Goal: Information Seeking & Learning: Learn about a topic

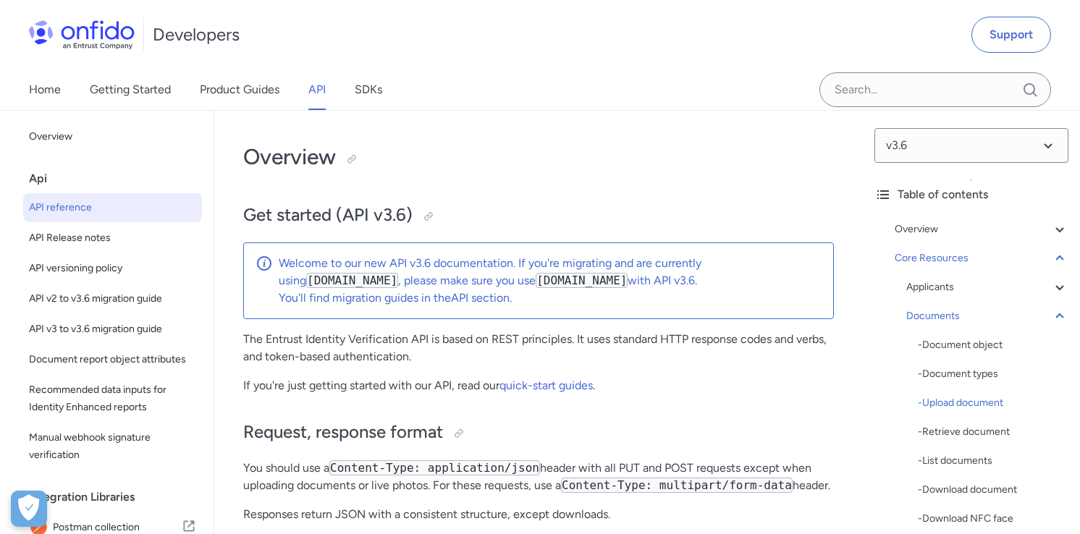
select select "http"
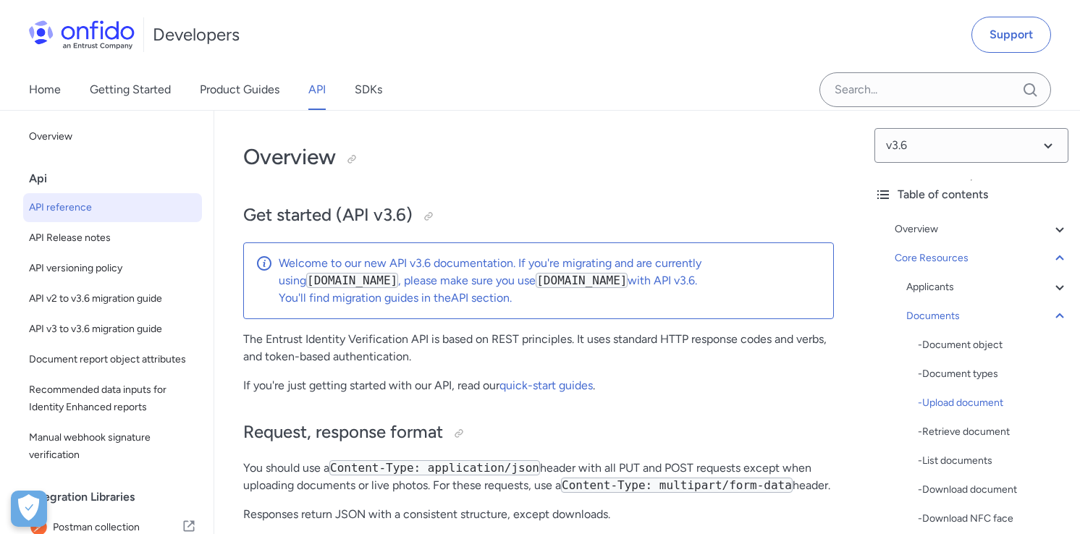
select select "http"
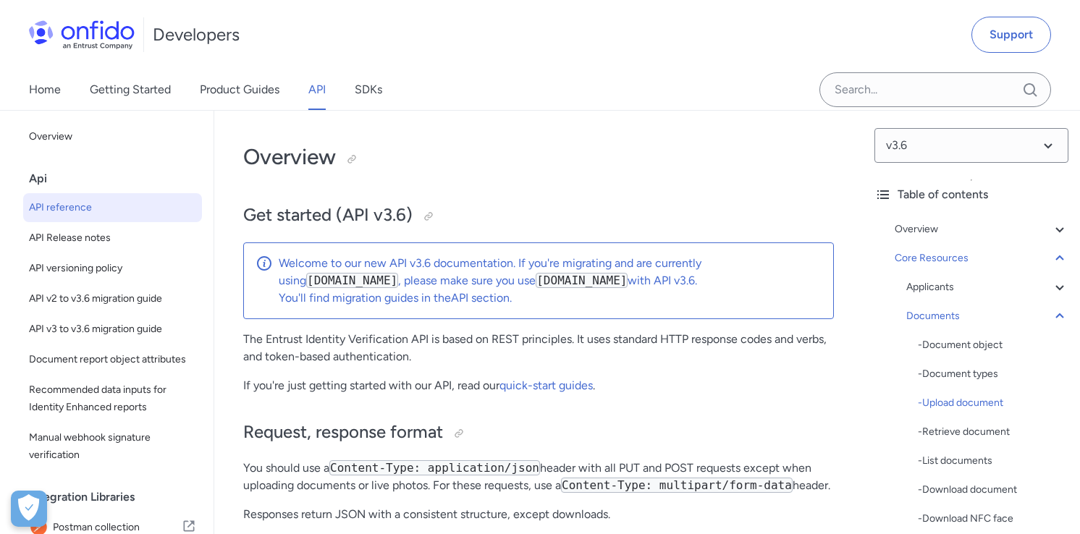
select select "http"
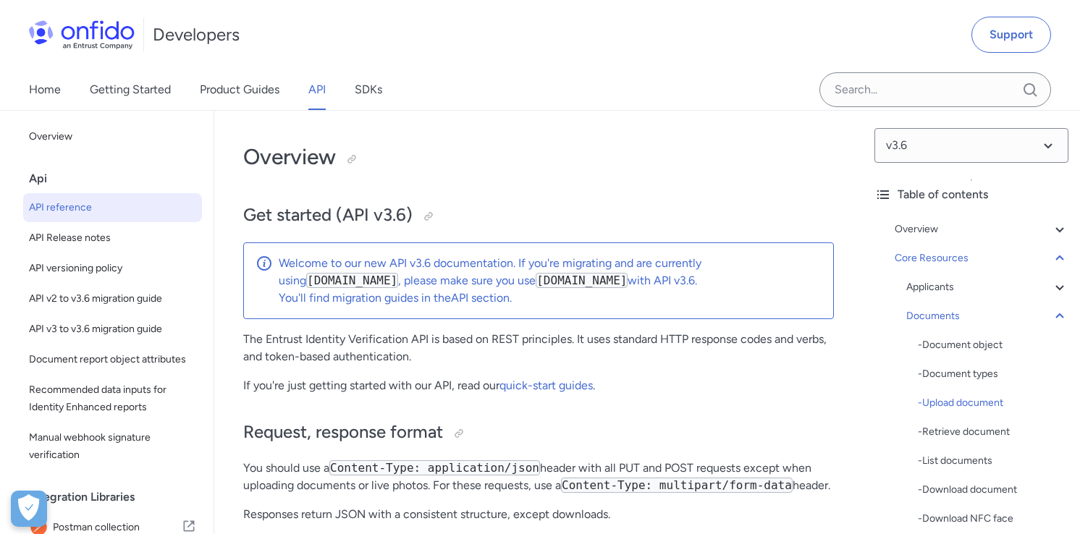
select select "http"
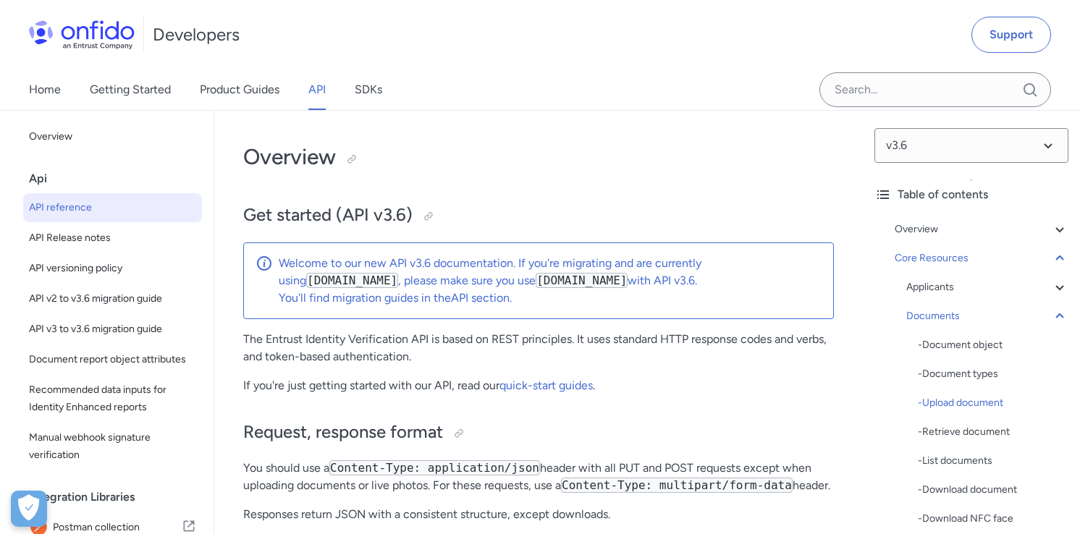
select select "http"
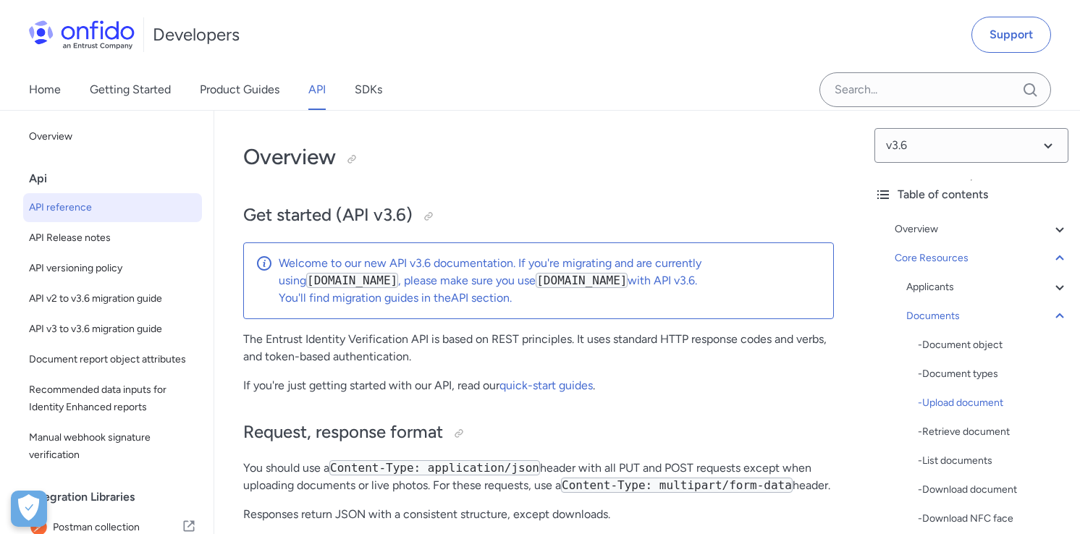
select select "http"
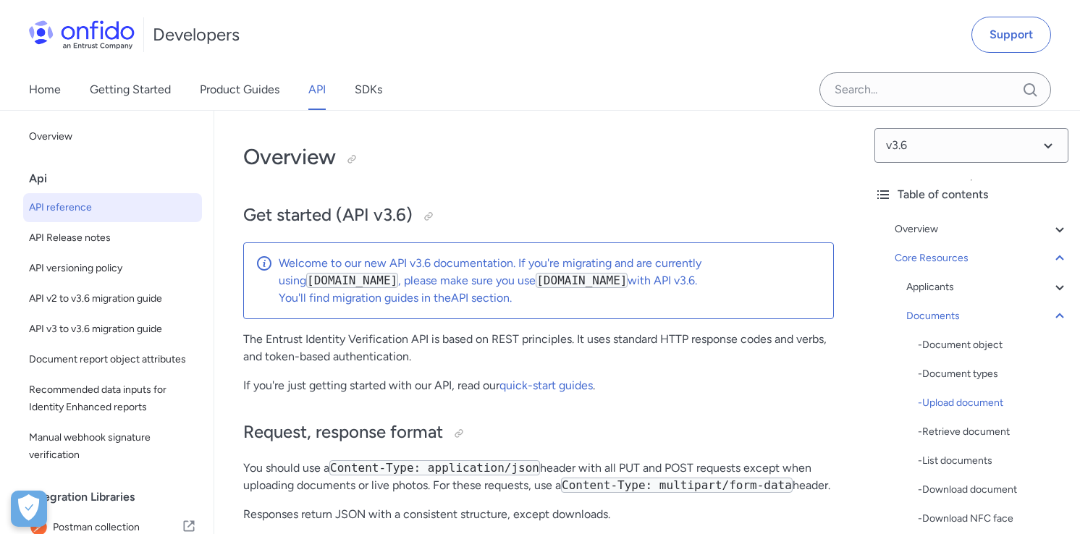
select select "http"
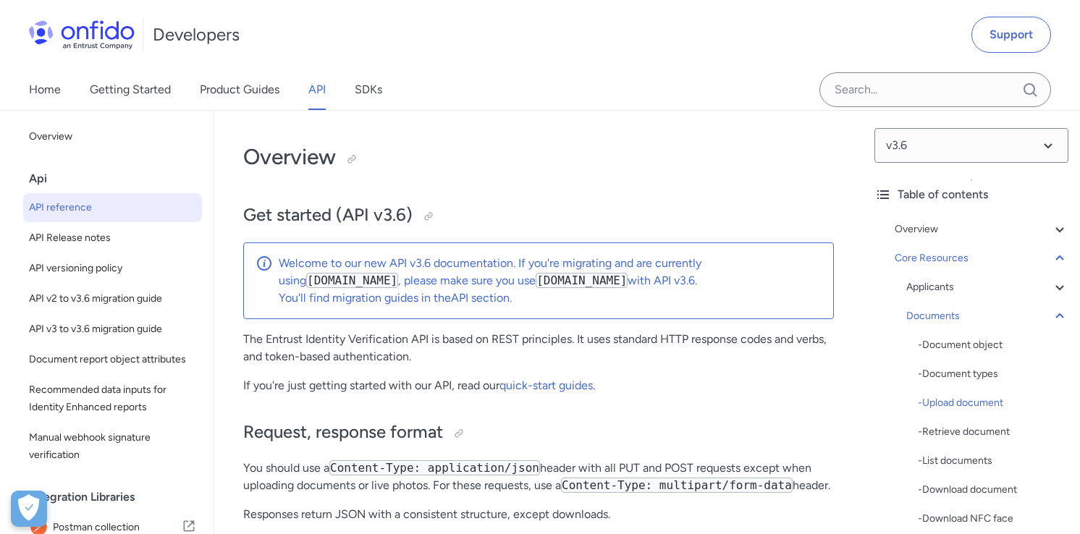
select select "http"
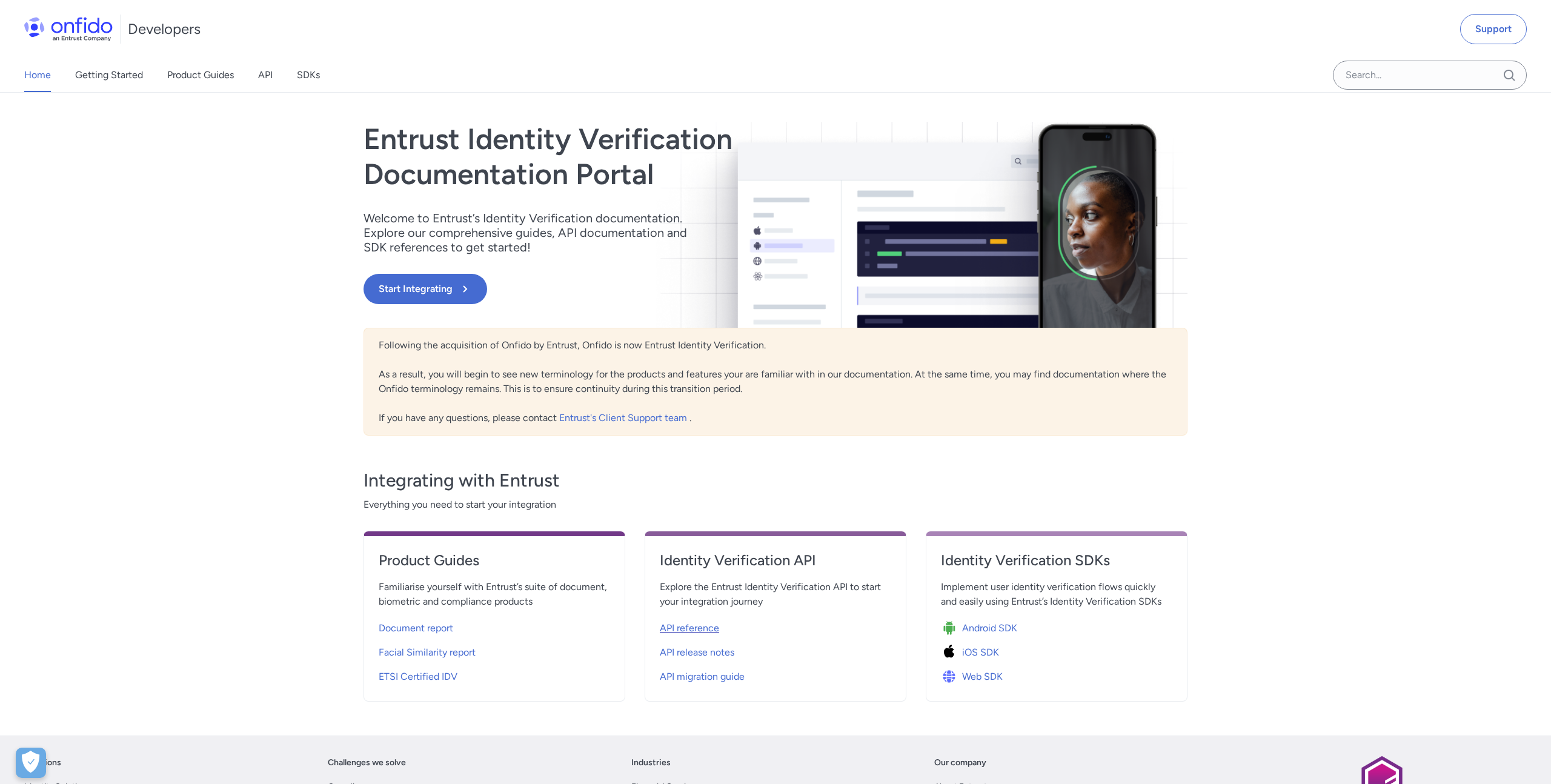
click at [695, 624] on span "API reference" at bounding box center [689, 628] width 59 height 14
select select "http"
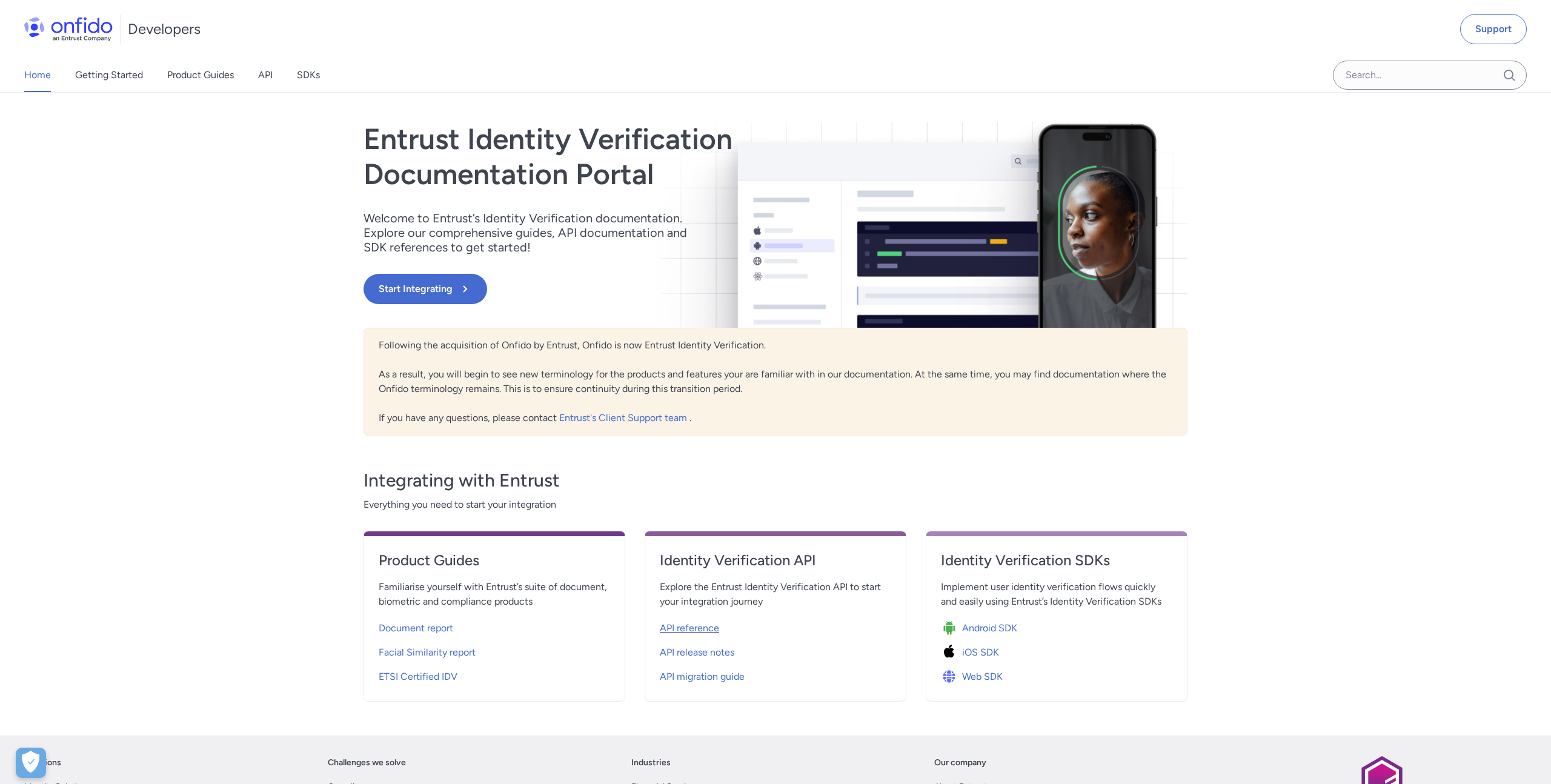
select select "http"
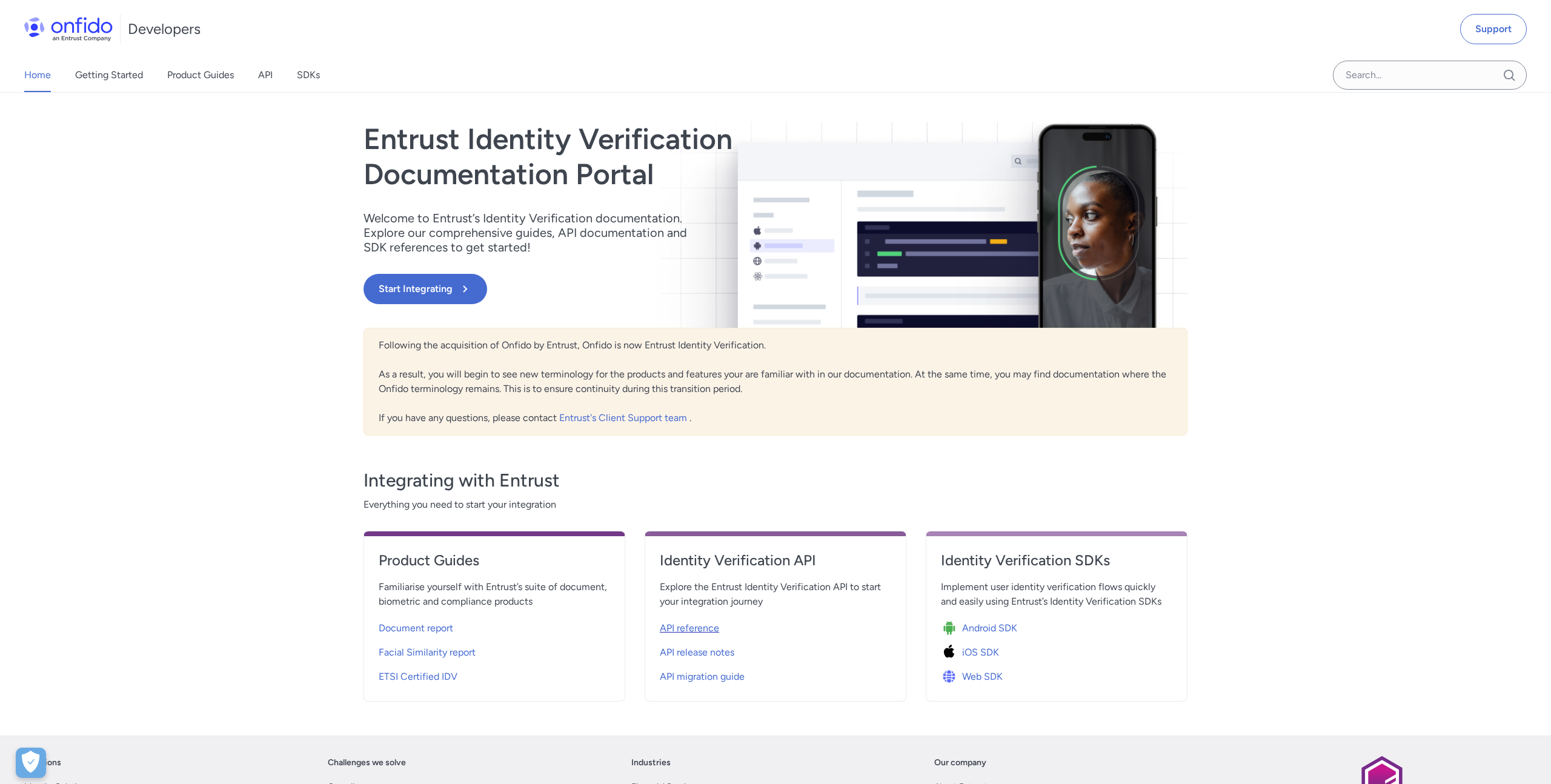
select select "http"
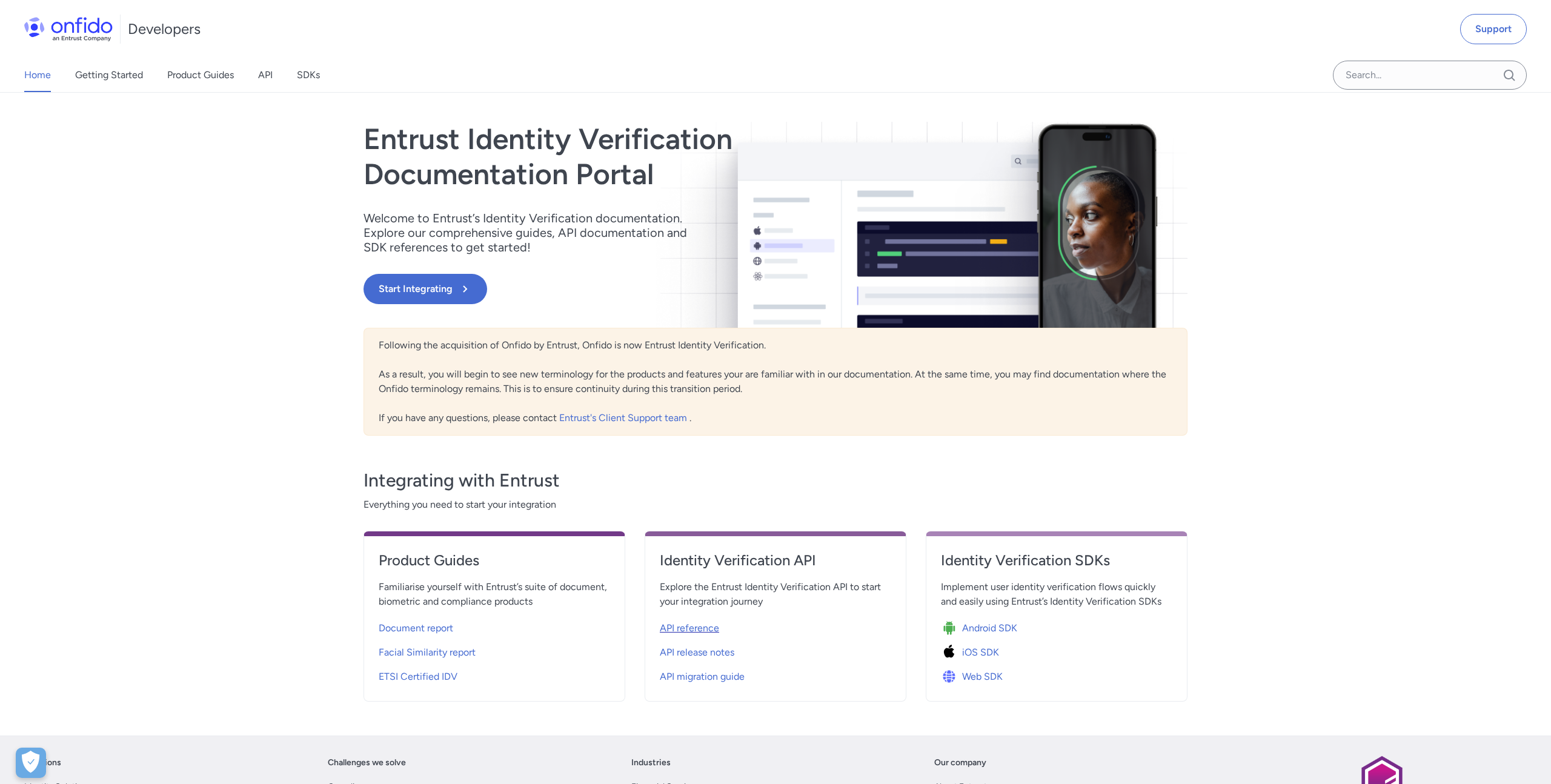
select select "http"
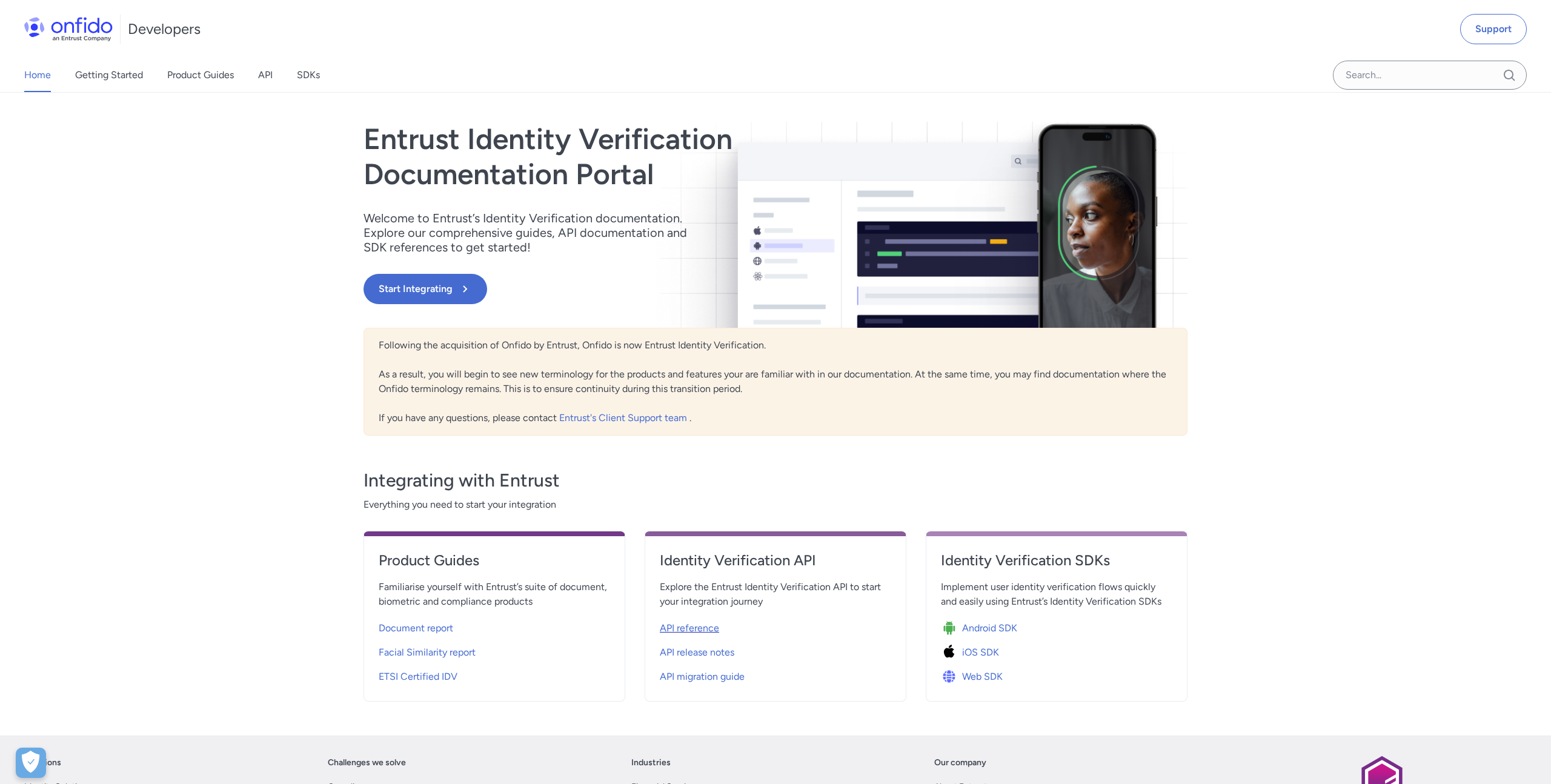
select select "http"
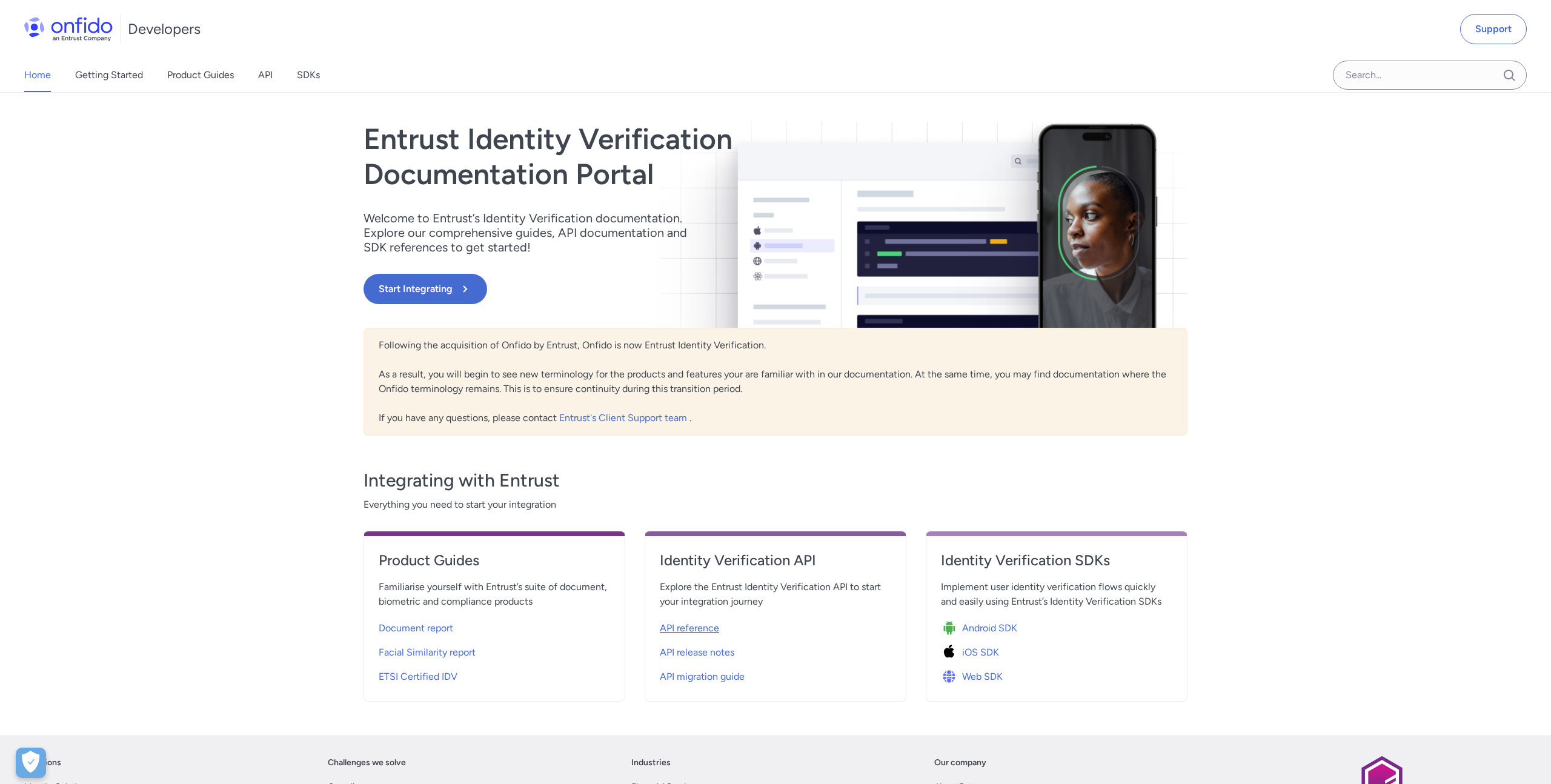
select select "http"
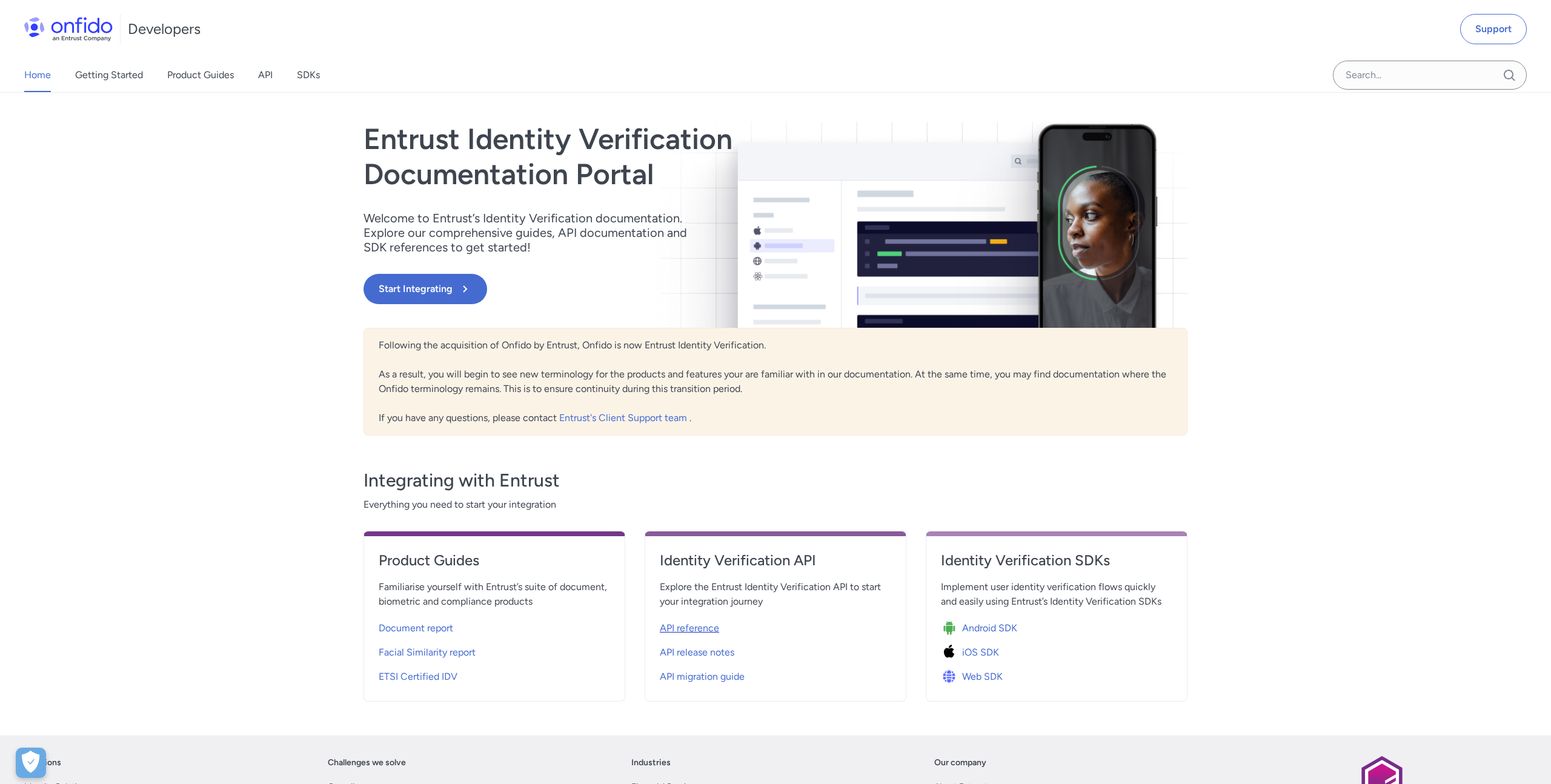
select select "http"
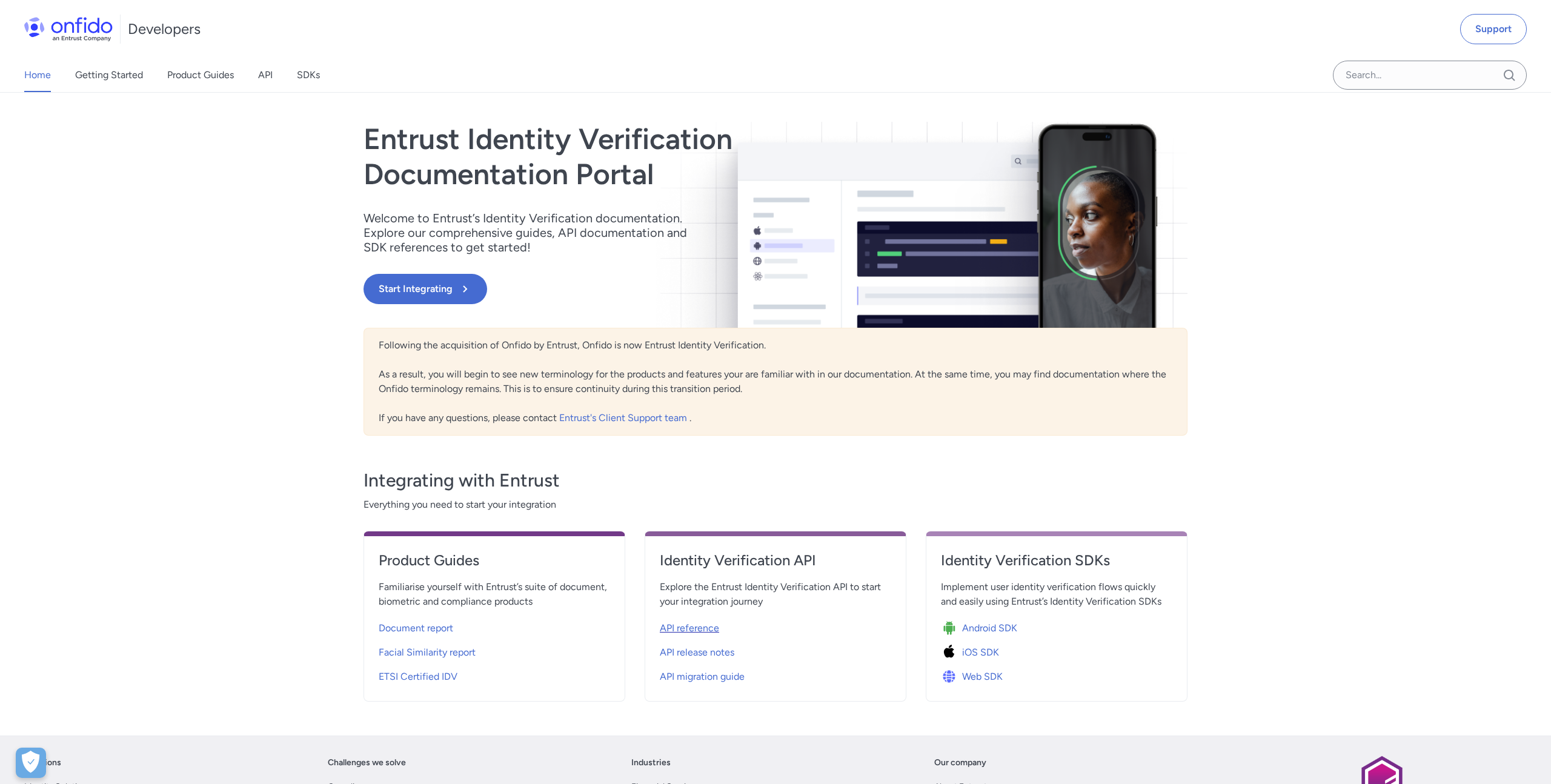
select select "http"
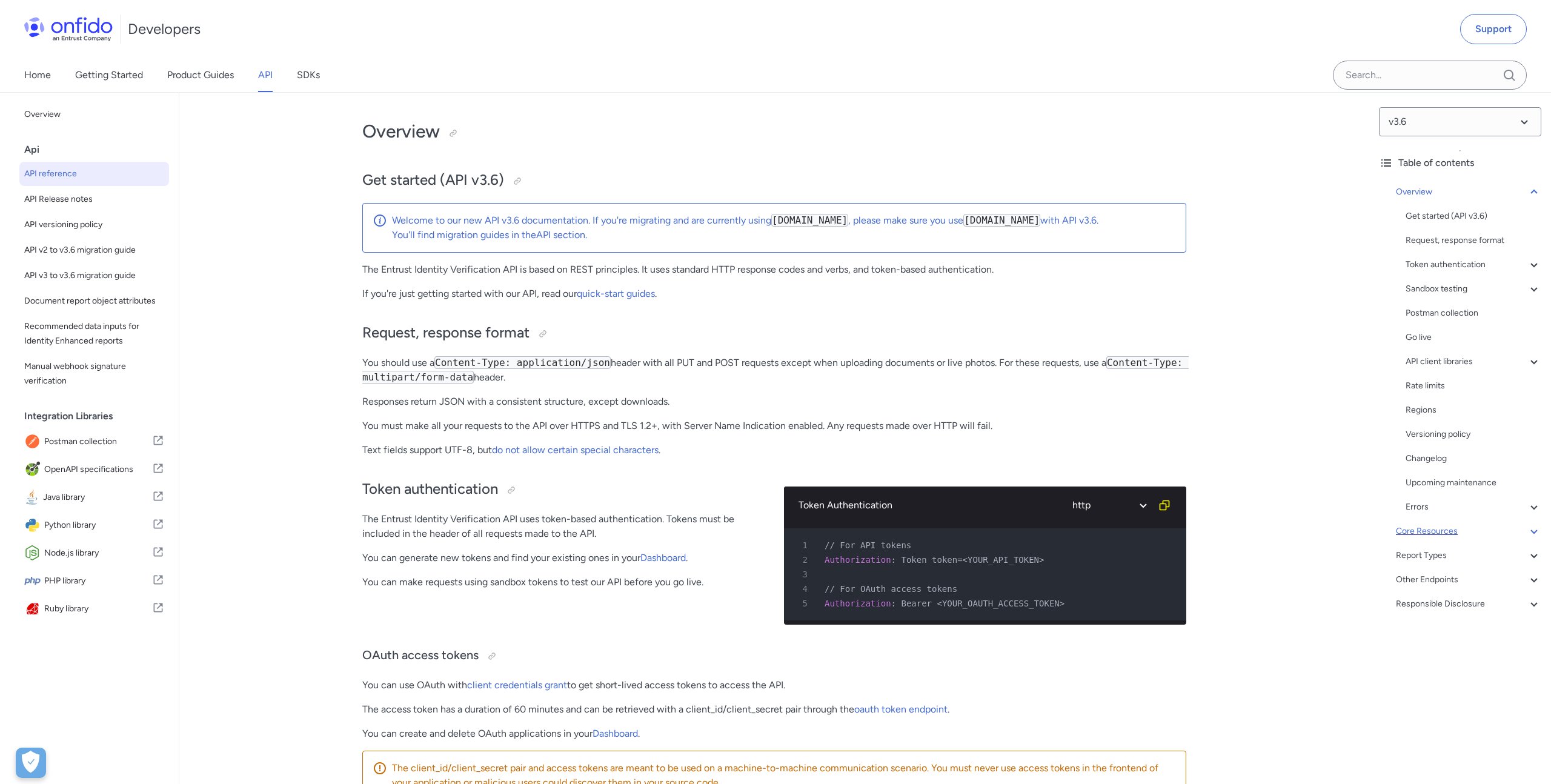
click at [1442, 527] on div "Core Resources" at bounding box center [1469, 530] width 146 height 14
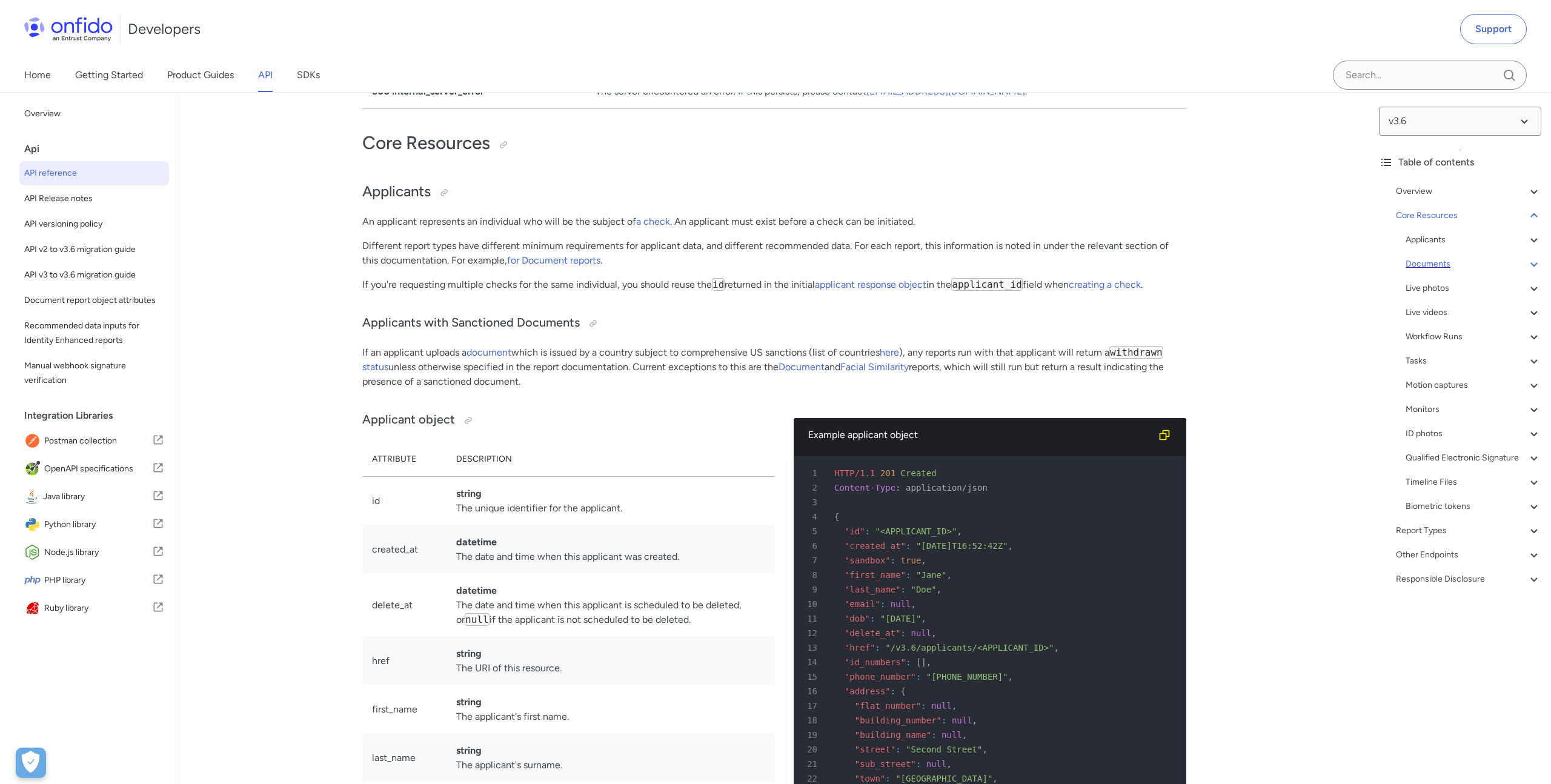
click at [1414, 266] on div "Documents" at bounding box center [1473, 264] width 136 height 14
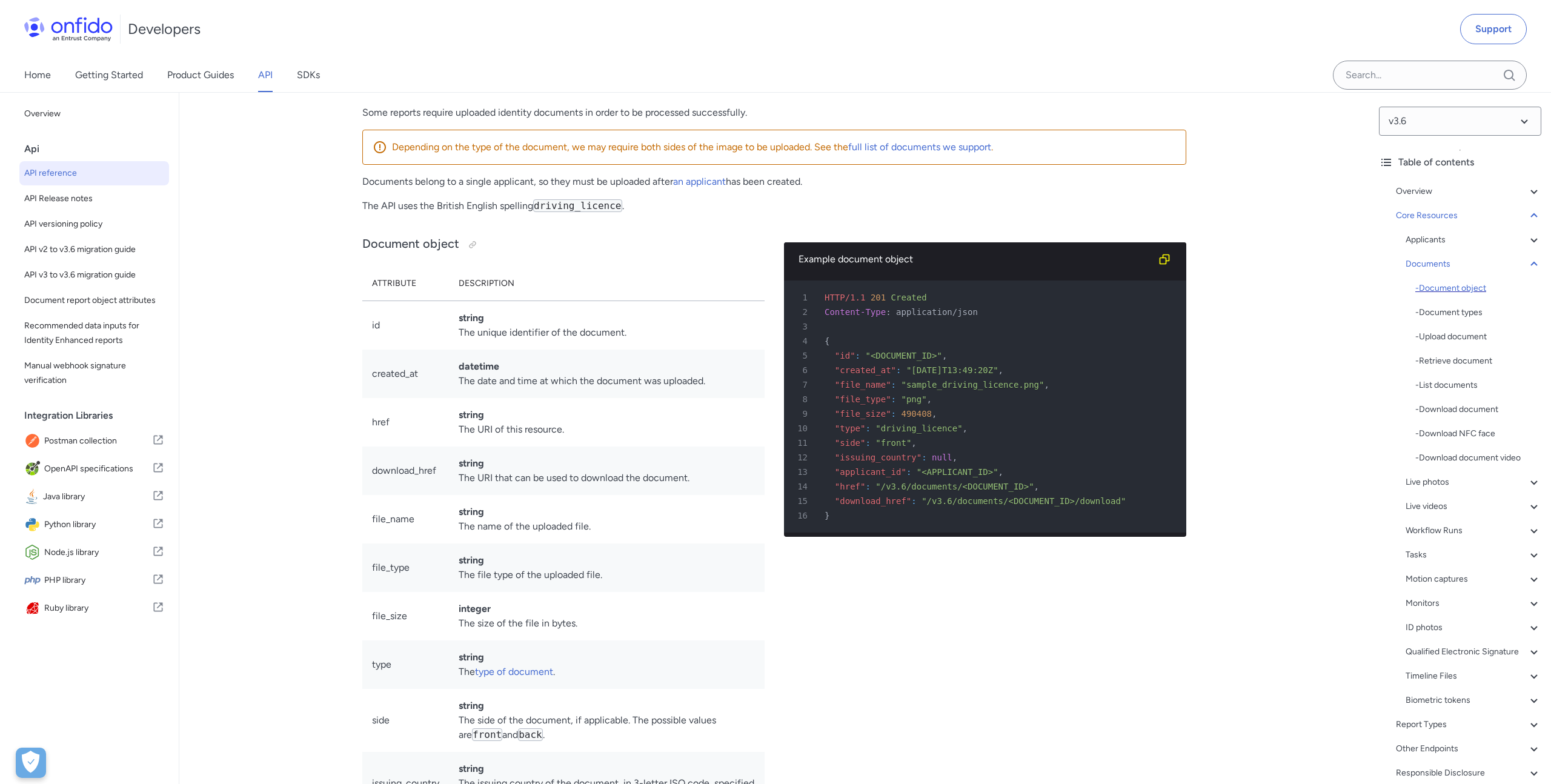
click at [1452, 286] on div "- Document object" at bounding box center [1478, 288] width 126 height 14
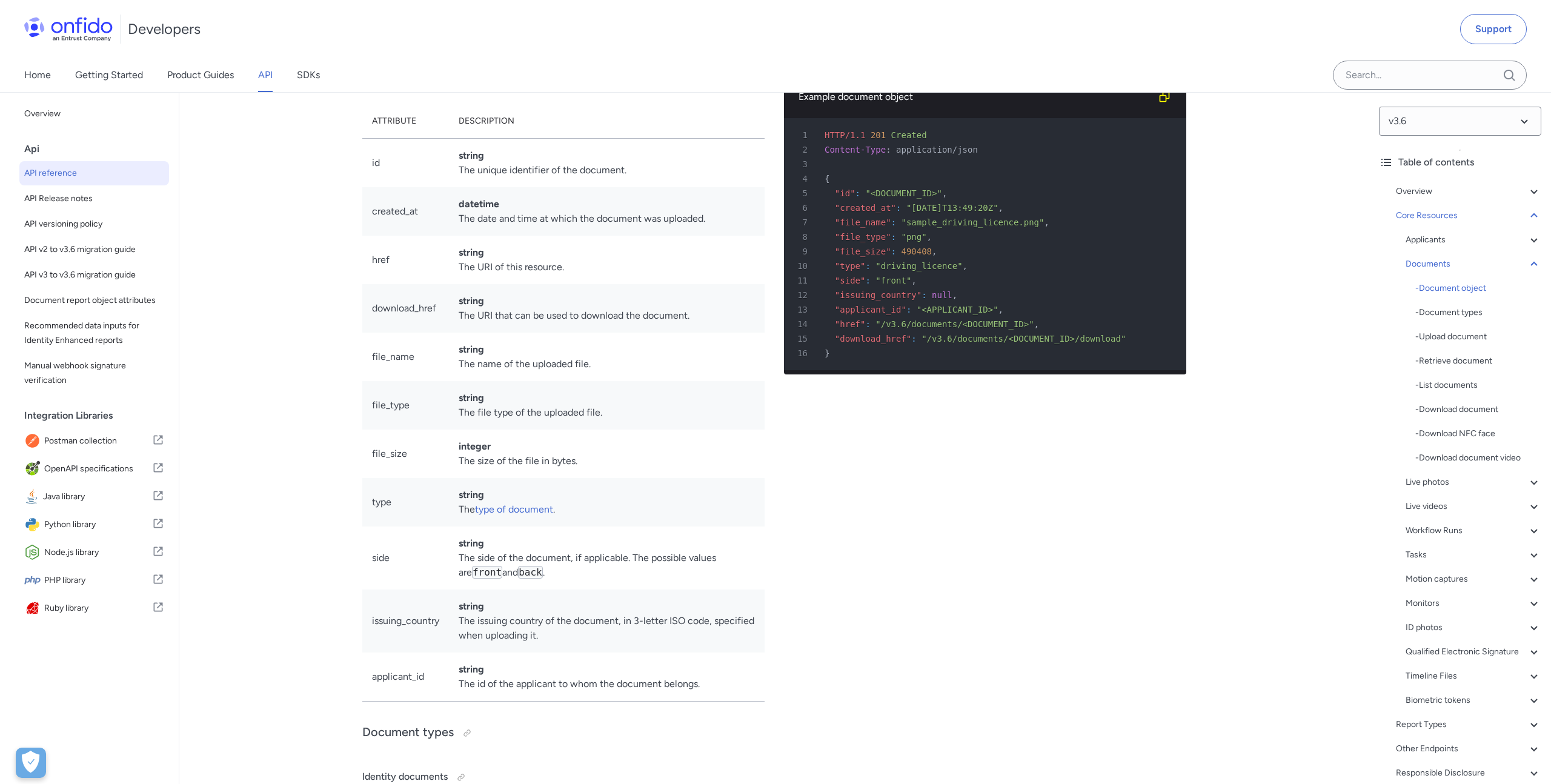
click at [891, 198] on span ""<DOCUMENT_ID>"" at bounding box center [903, 193] width 76 height 10
click at [210, 79] on link "Product Guides" at bounding box center [201, 74] width 67 height 34
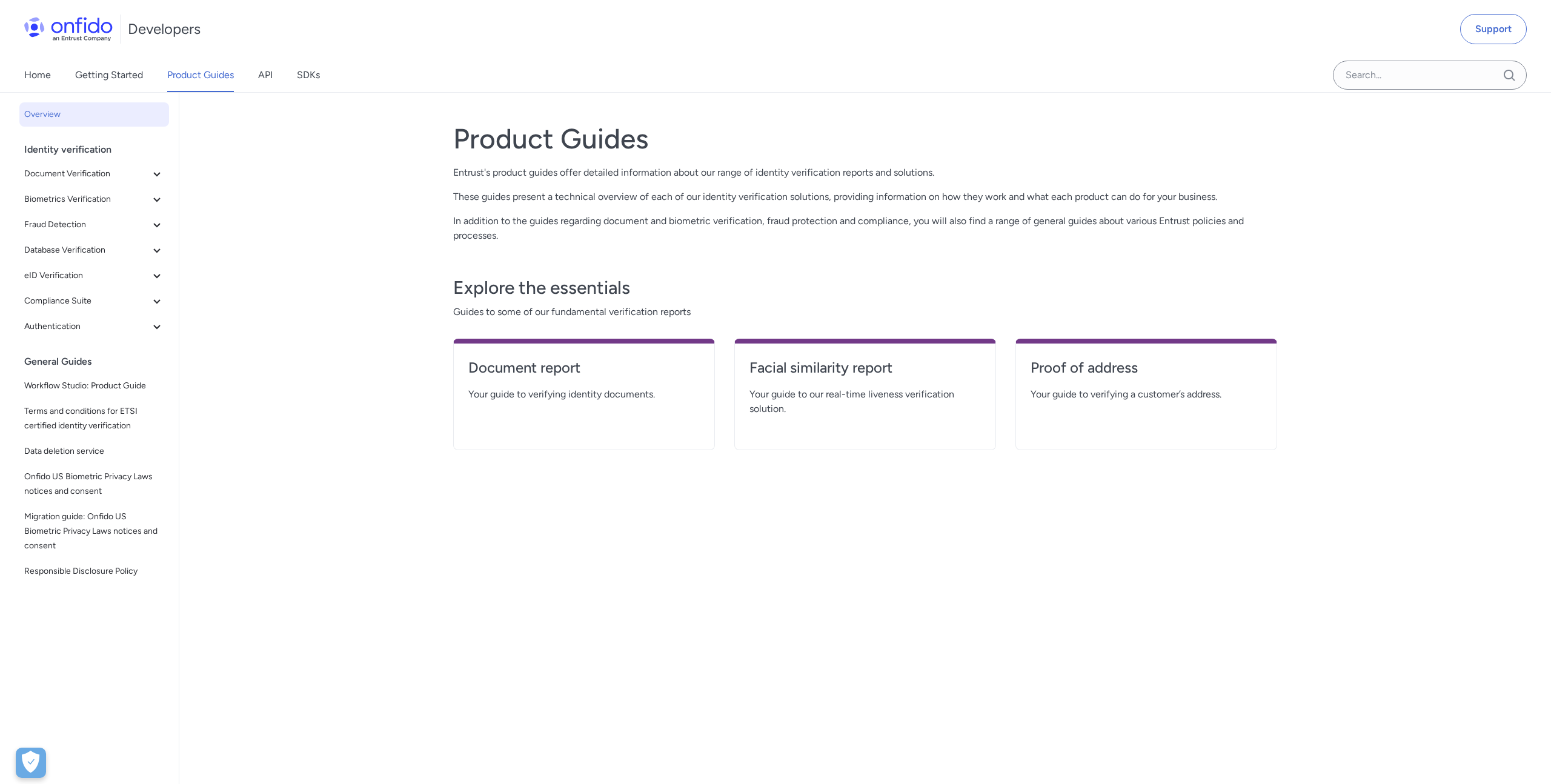
click at [533, 625] on div "Product Guides Entrust's product guides offer detailed information about our ra…" at bounding box center [865, 438] width 824 height 663
